Goal: Task Accomplishment & Management: Use online tool/utility

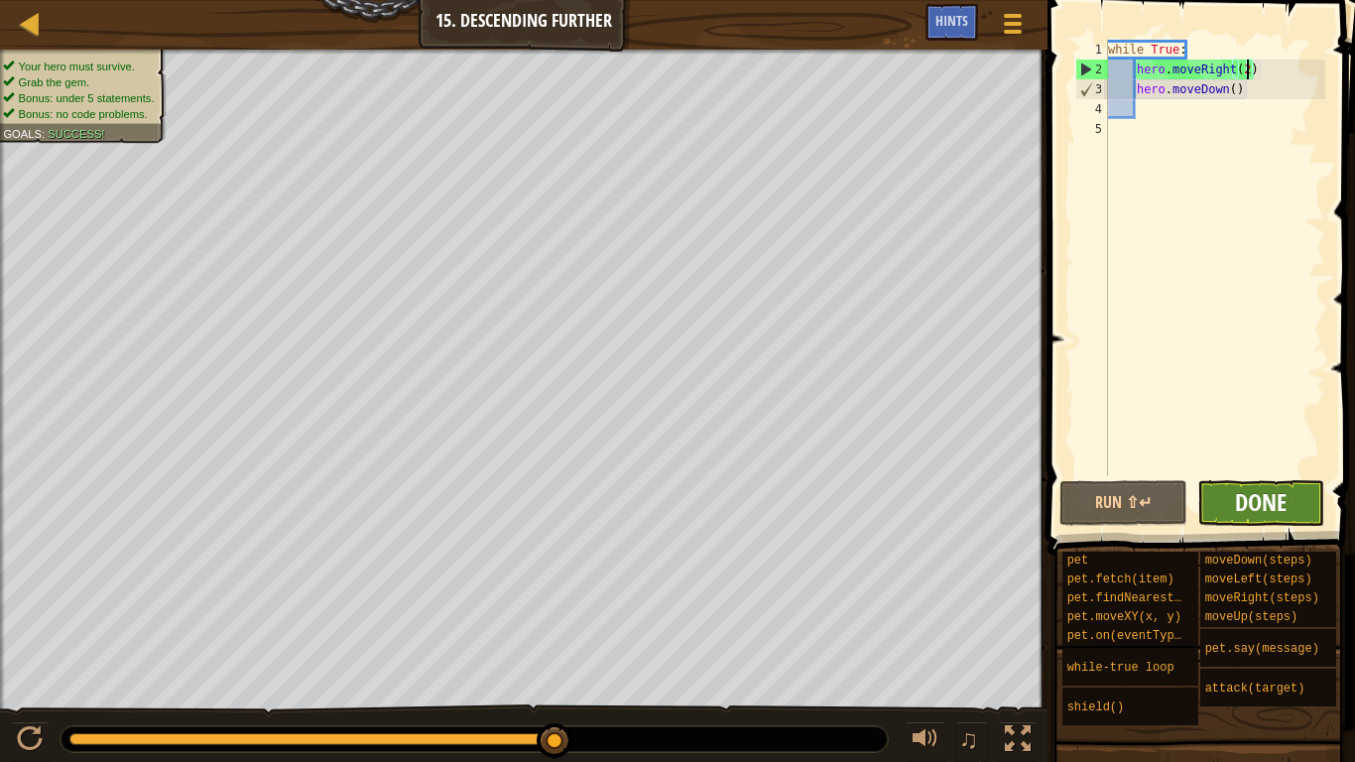
scroll to position [9, 20]
click at [1241, 493] on span "Done" at bounding box center [1261, 502] width 52 height 32
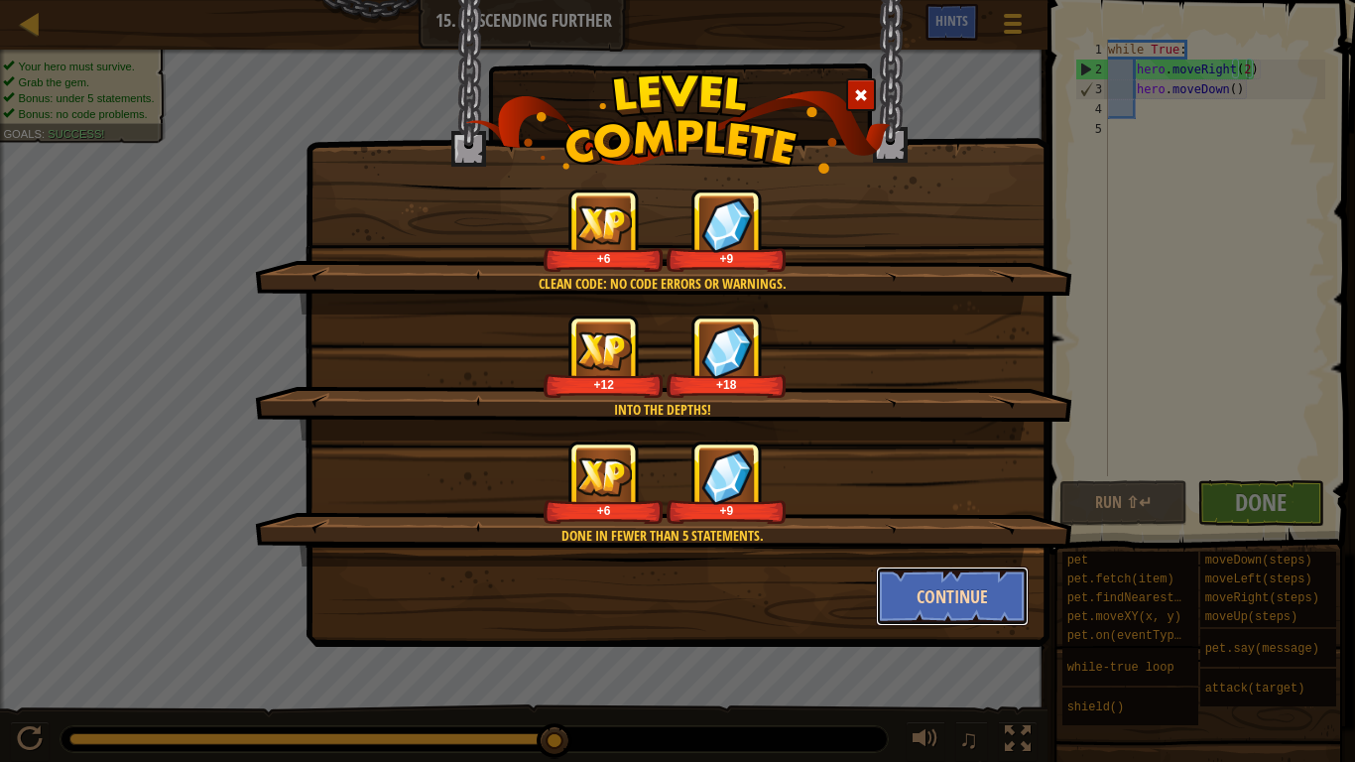
click at [953, 588] on button "Continue" at bounding box center [953, 596] width 154 height 60
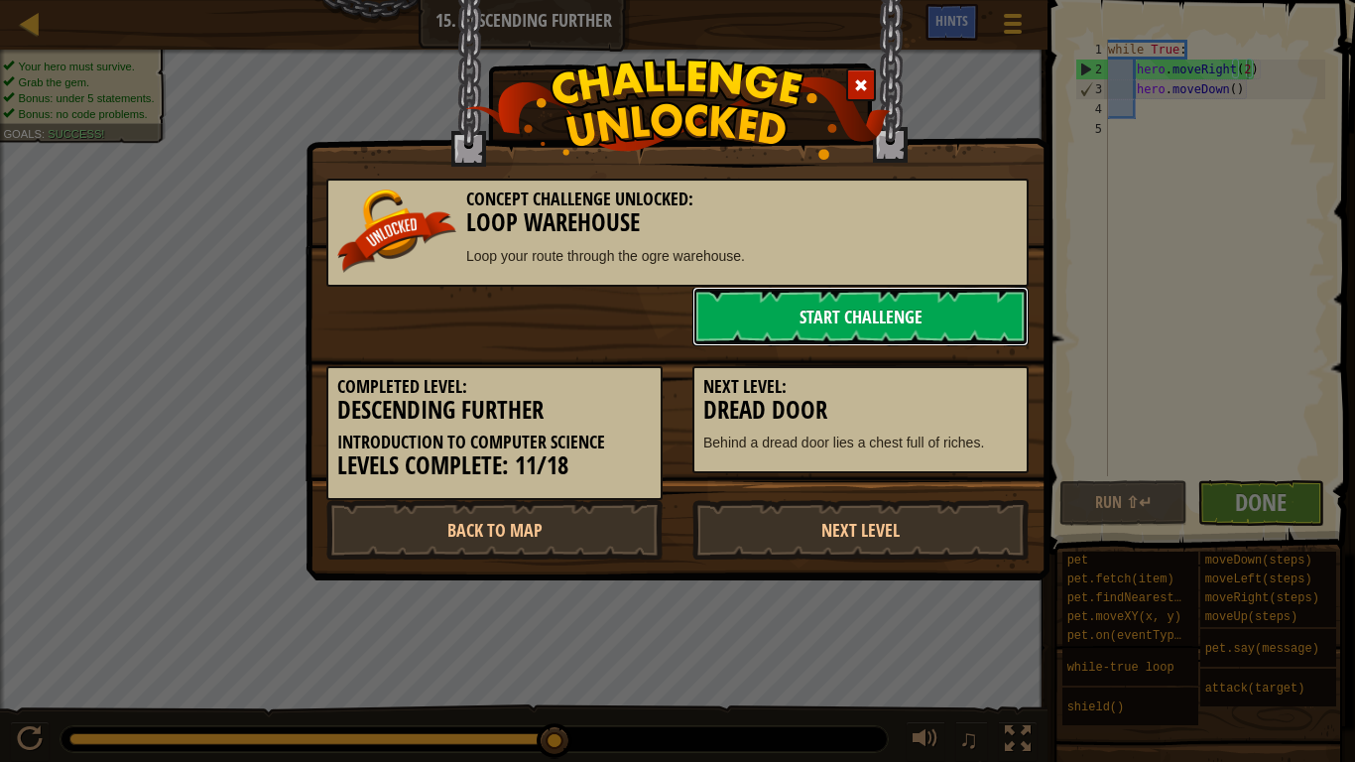
click at [850, 296] on link "Start Challenge" at bounding box center [860, 317] width 336 height 60
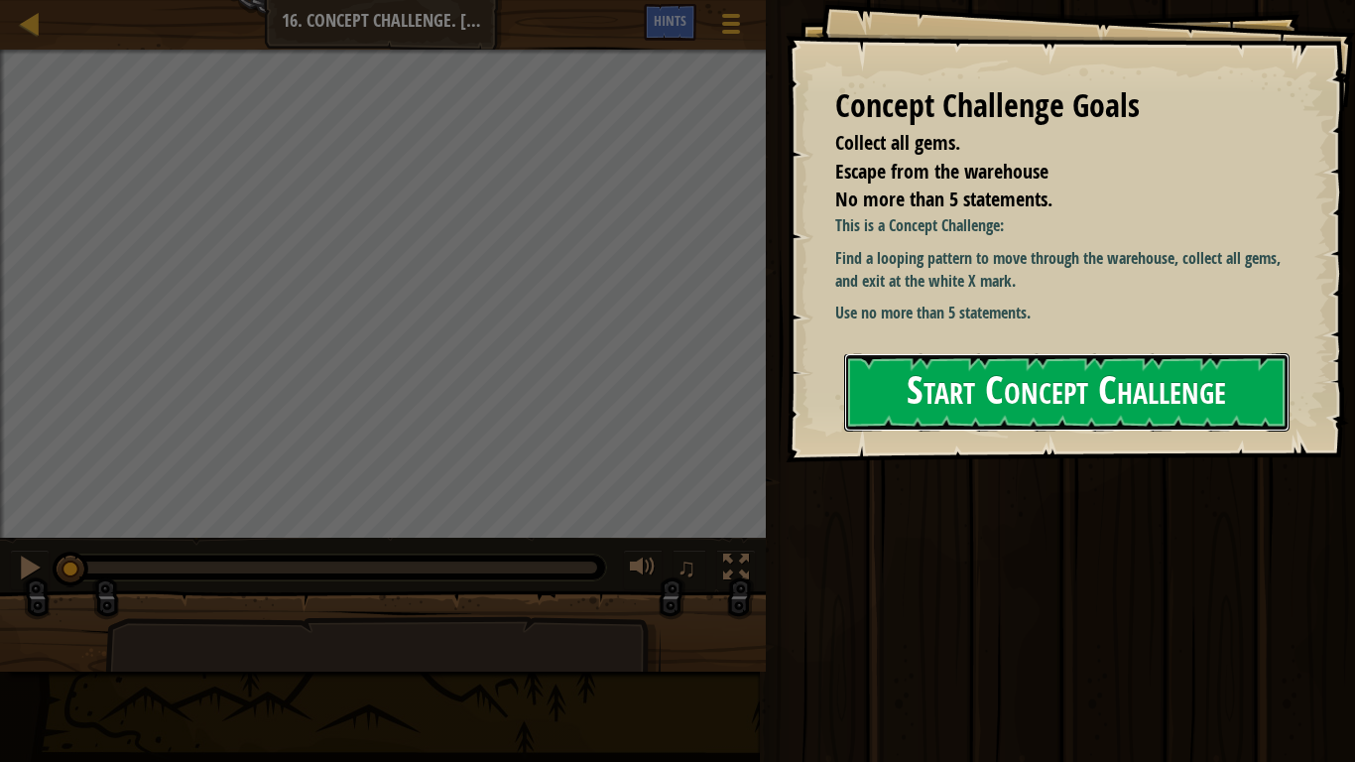
click at [1084, 371] on button "Start Concept Challenge" at bounding box center [1066, 392] width 445 height 78
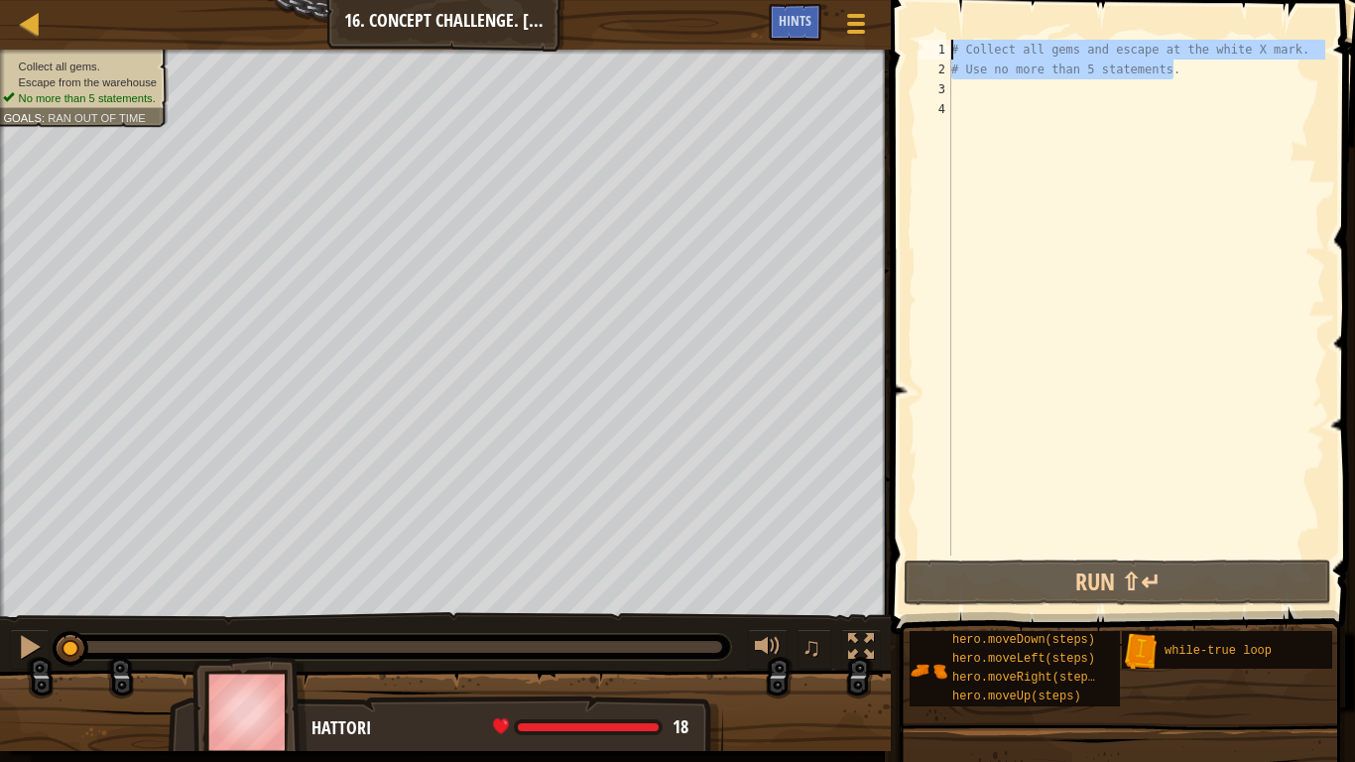
drag, startPoint x: 1184, startPoint y: 73, endPoint x: 944, endPoint y: 39, distance: 242.5
click at [944, 40] on div "1 2 3 4 # Collect all gems and escape at the white X mark. # Use no more than 5…" at bounding box center [1119, 298] width 411 height 516
type textarea "# Collect all gems and escape at the white X mark. # Use no more than 5 stateme…"
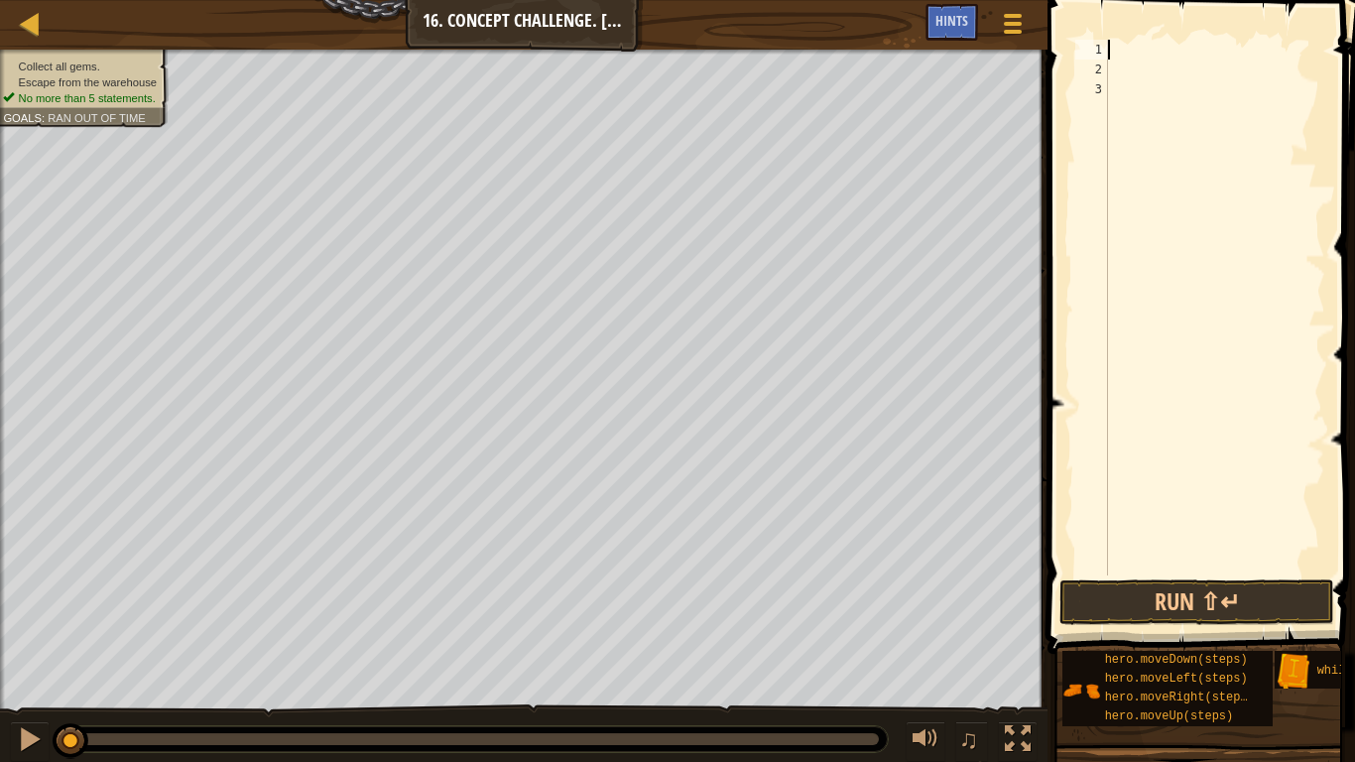
scroll to position [9, 0]
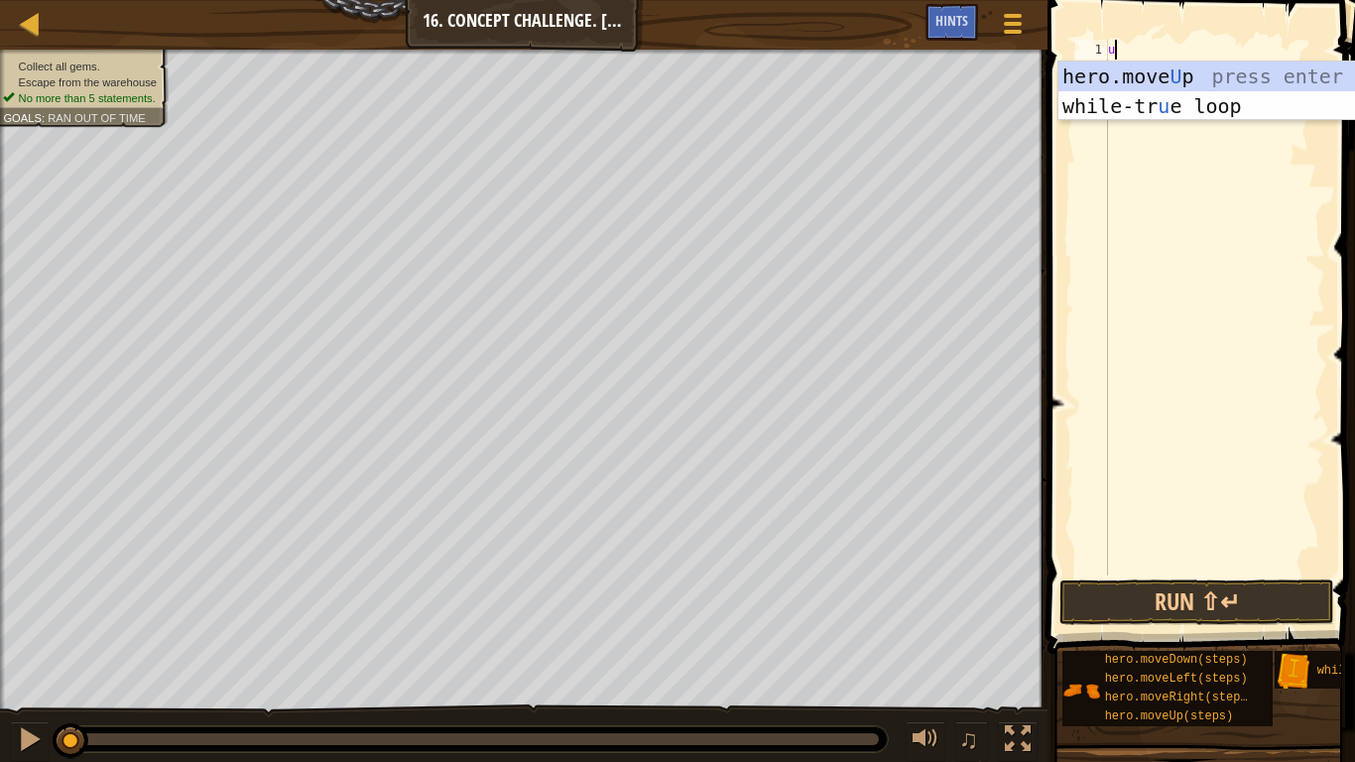
type textarea "up"
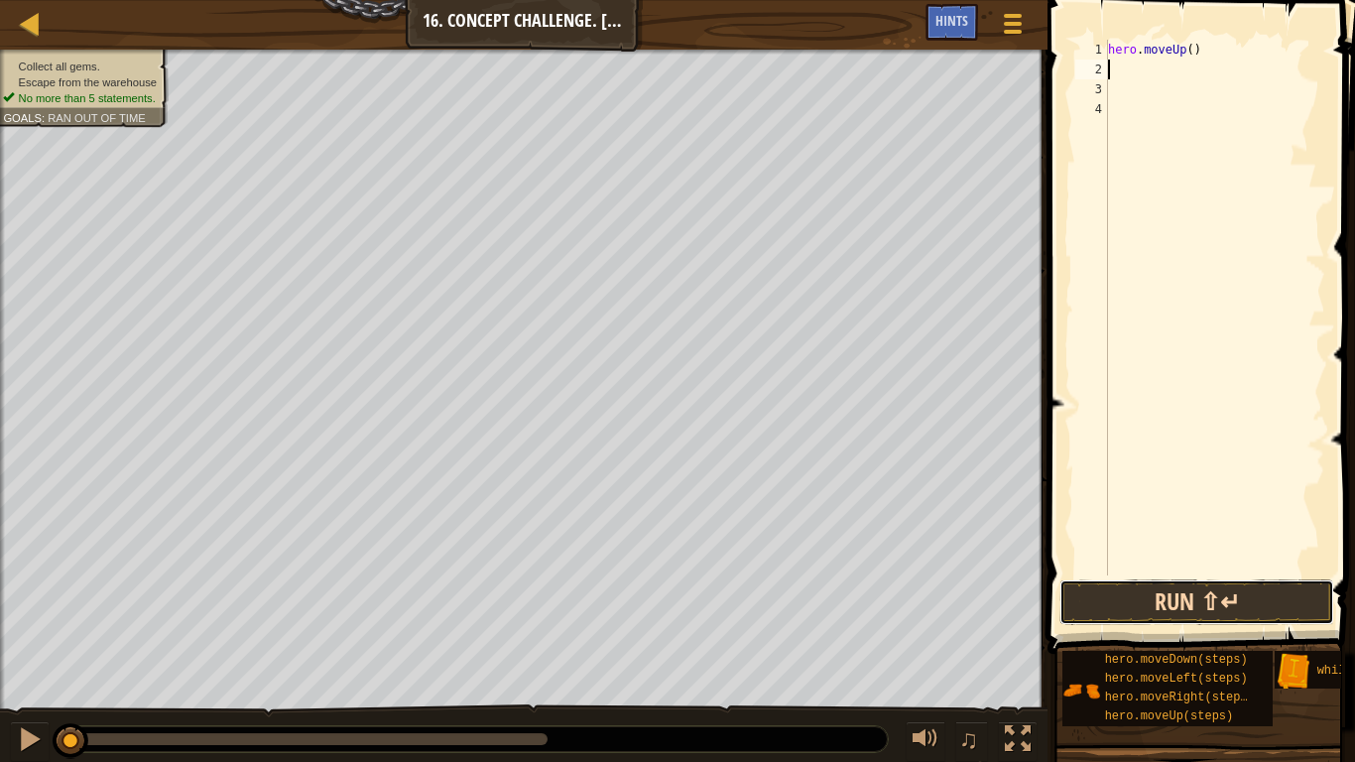
click at [1213, 611] on button "Run ⇧↵" at bounding box center [1196, 602] width 275 height 46
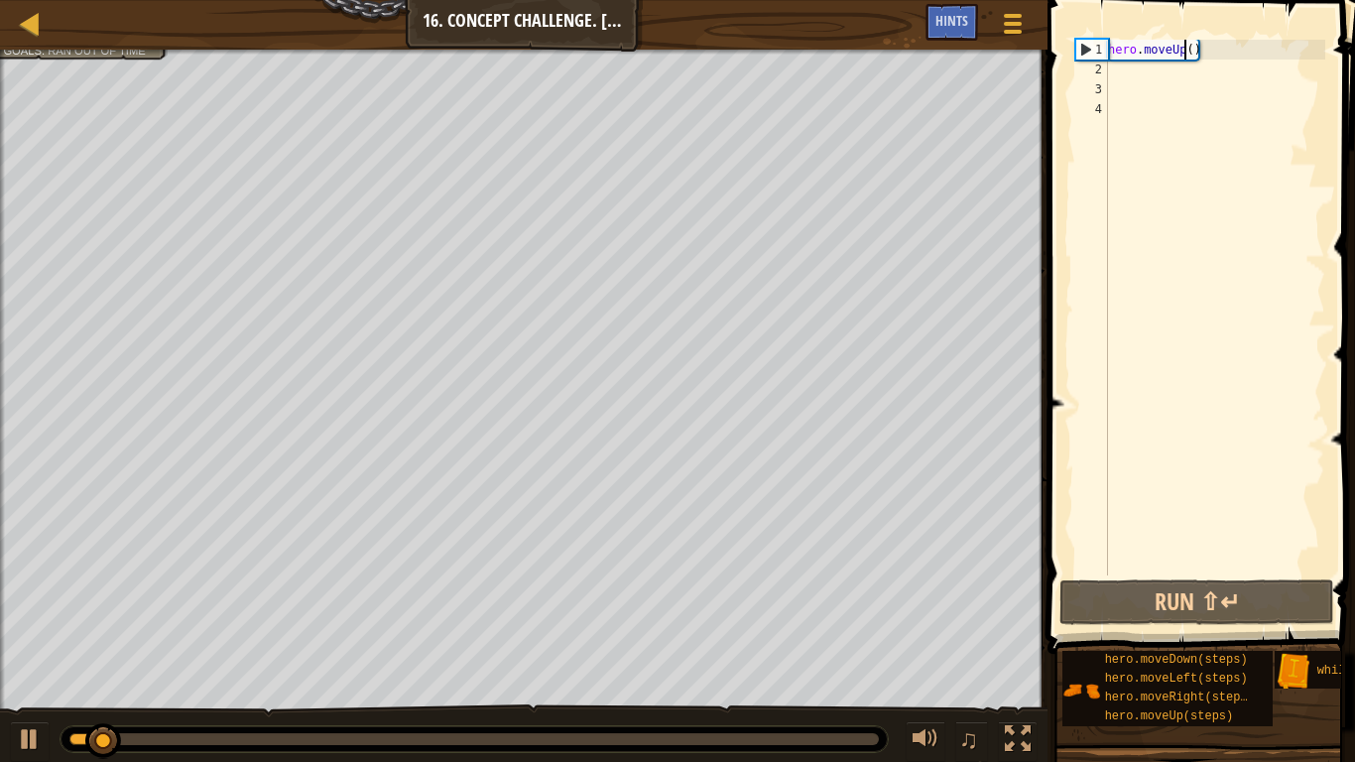
click at [1187, 48] on div "hero . moveUp ( )" at bounding box center [1214, 327] width 221 height 575
click at [1197, 51] on div "hero . moveUp ( )" at bounding box center [1214, 327] width 221 height 575
click at [1193, 50] on div "hero . moveUp ( )" at bounding box center [1214, 327] width 221 height 575
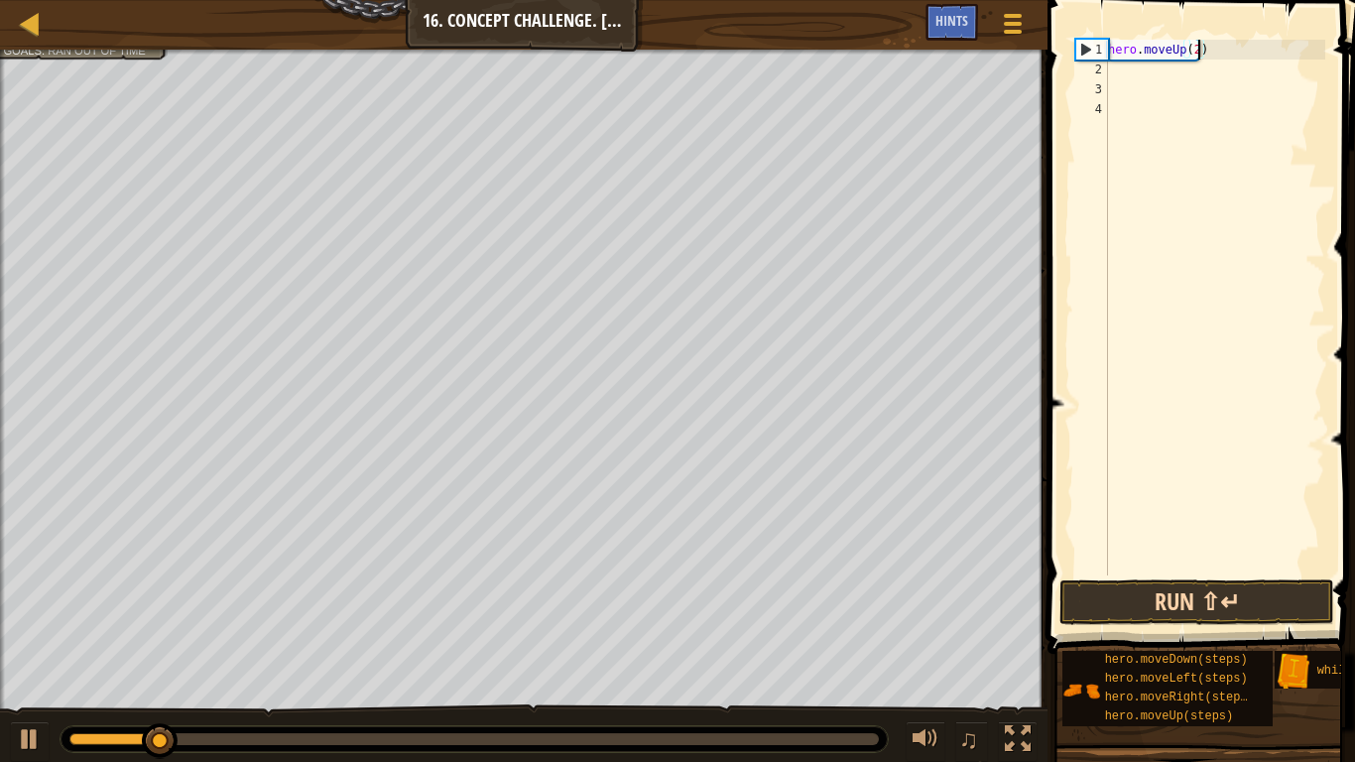
type textarea "hero.moveUp(2)"
click at [1139, 598] on button "Run ⇧↵" at bounding box center [1196, 602] width 275 height 46
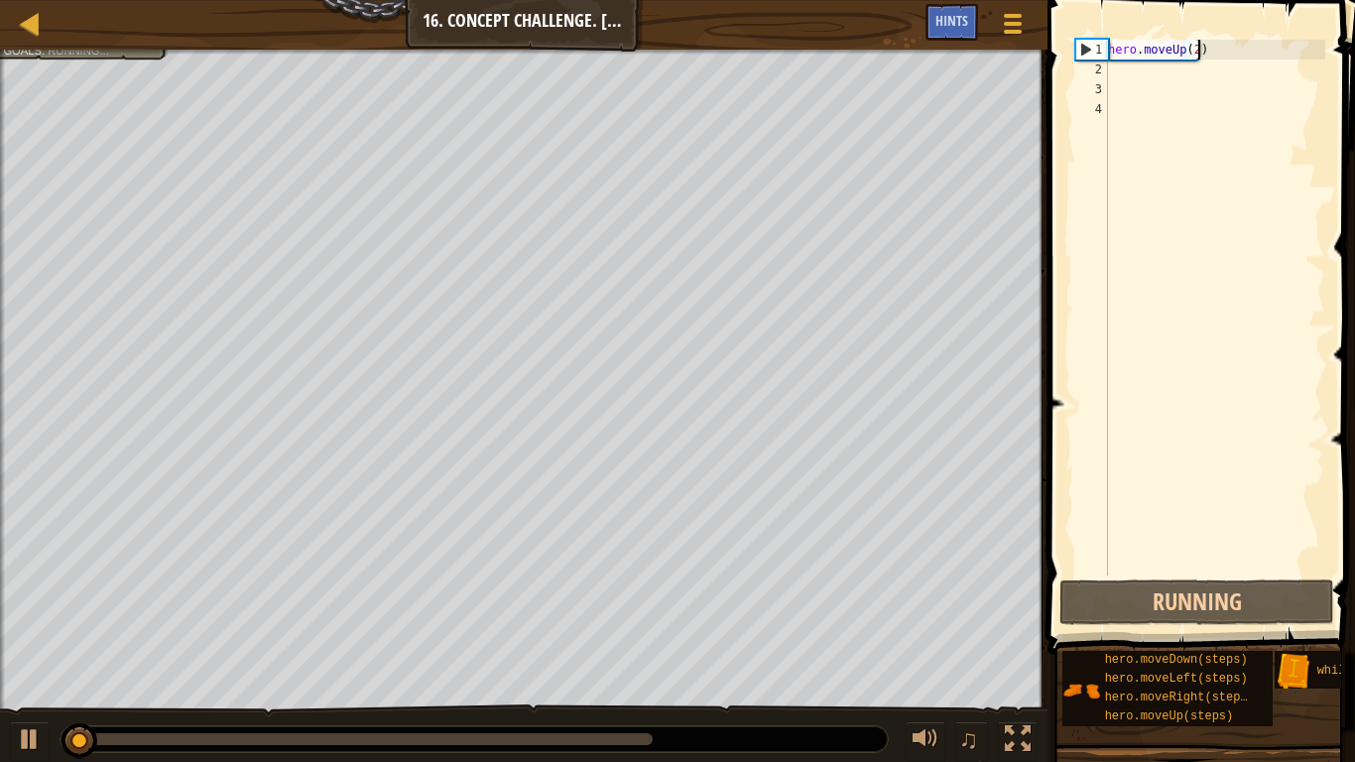
click at [1139, 63] on div "hero . moveUp ( 2 )" at bounding box center [1214, 327] width 221 height 575
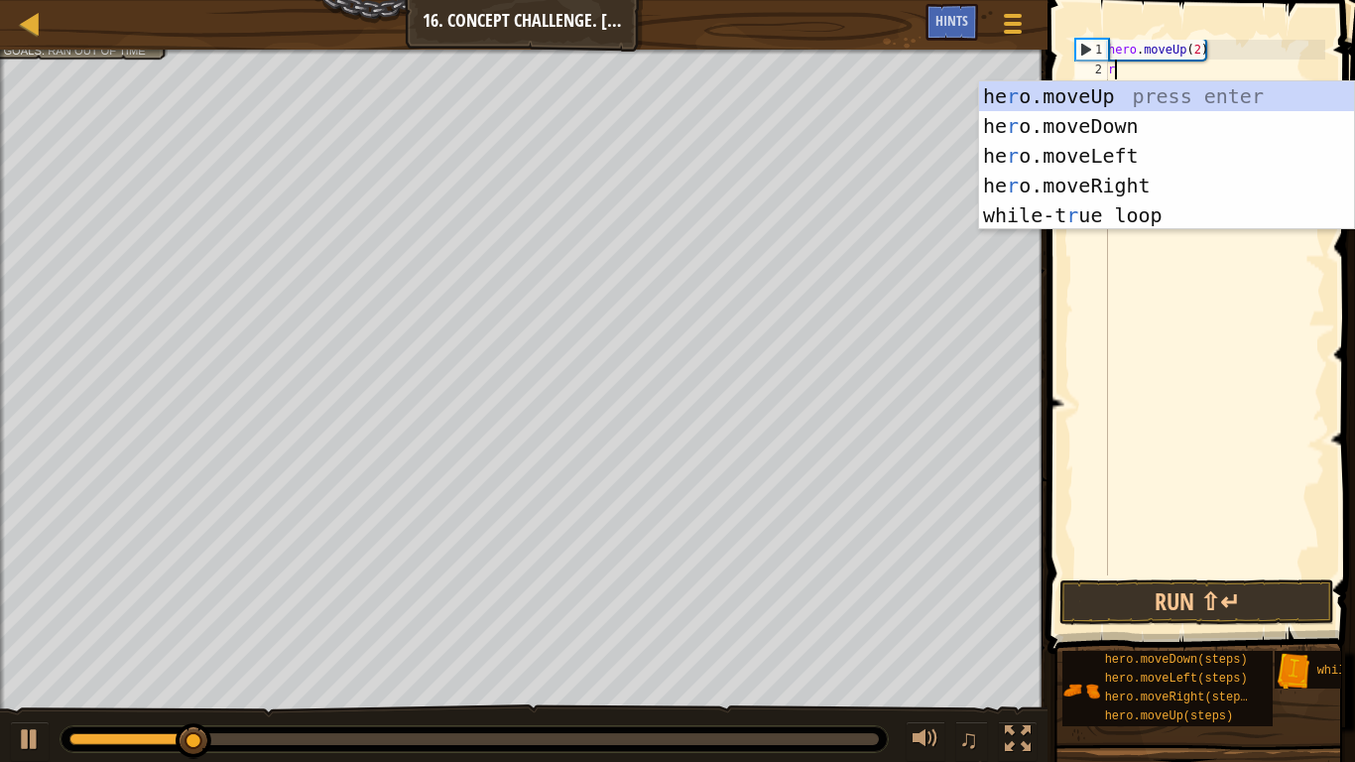
type textarea "ri"
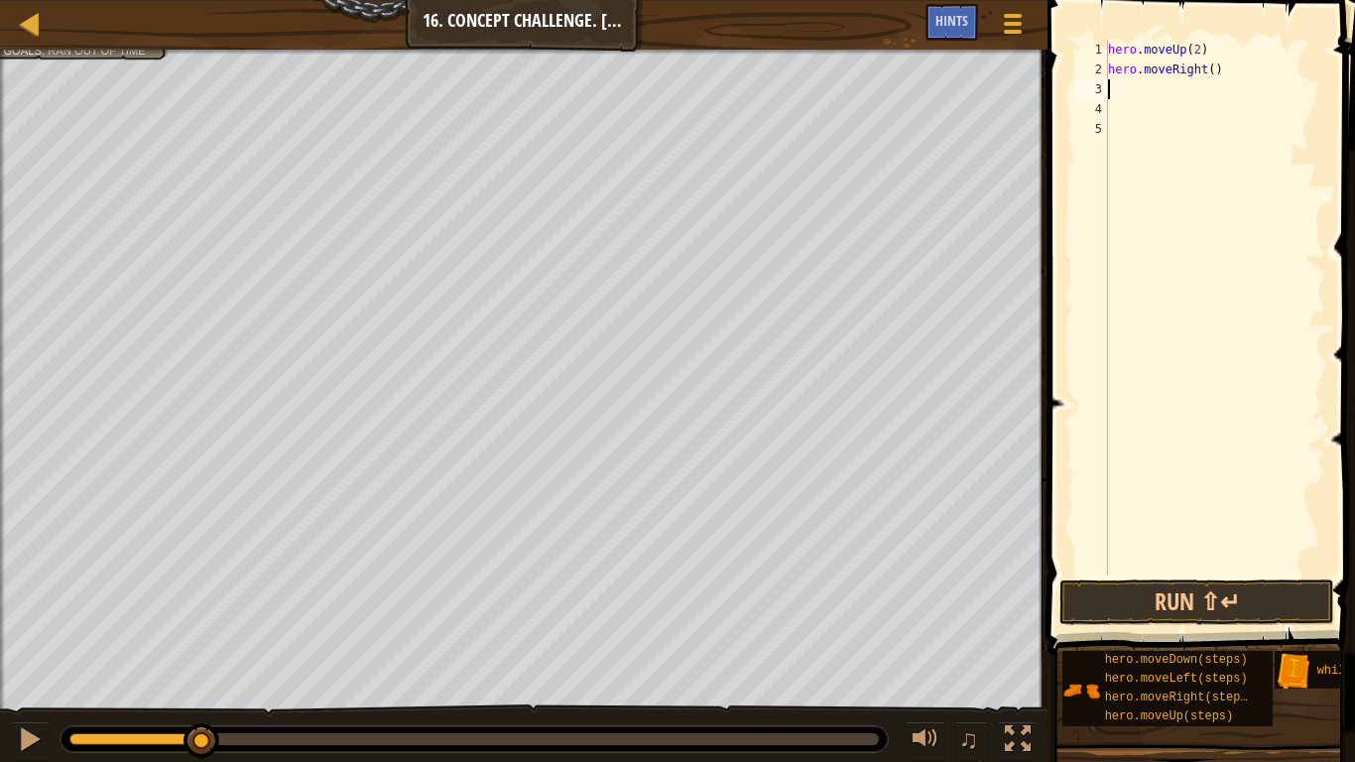
click at [1215, 65] on div "hero . moveUp ( 2 ) hero . moveRight ( )" at bounding box center [1214, 327] width 221 height 575
type textarea "hero.moveRight()"
